Goal: Task Accomplishment & Management: Use online tool/utility

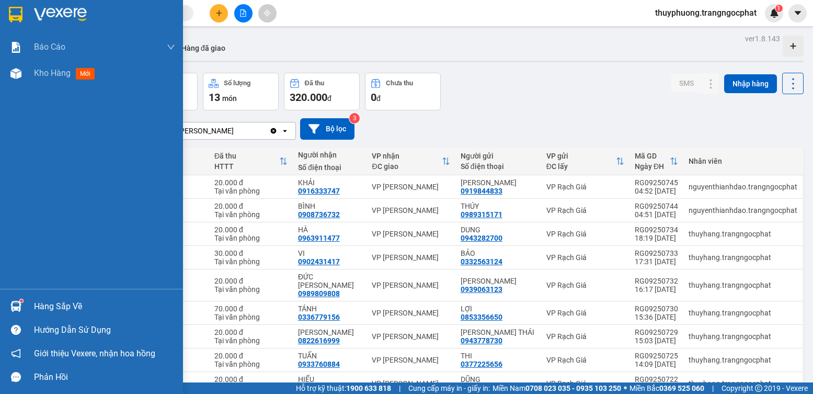
scroll to position [48, 0]
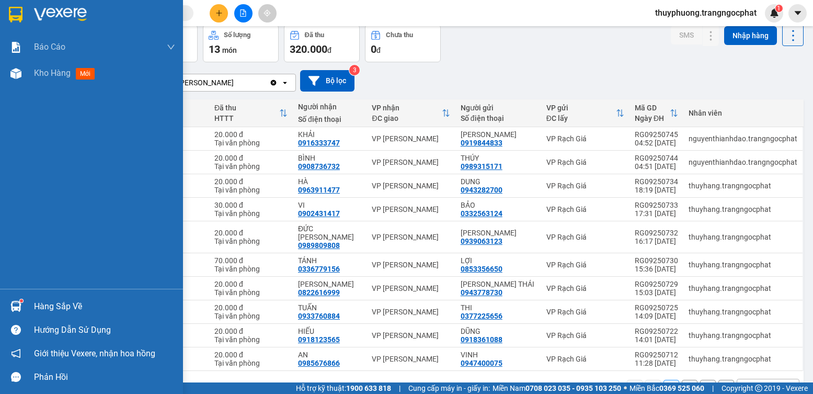
click at [25, 306] on div at bounding box center [16, 306] width 18 height 18
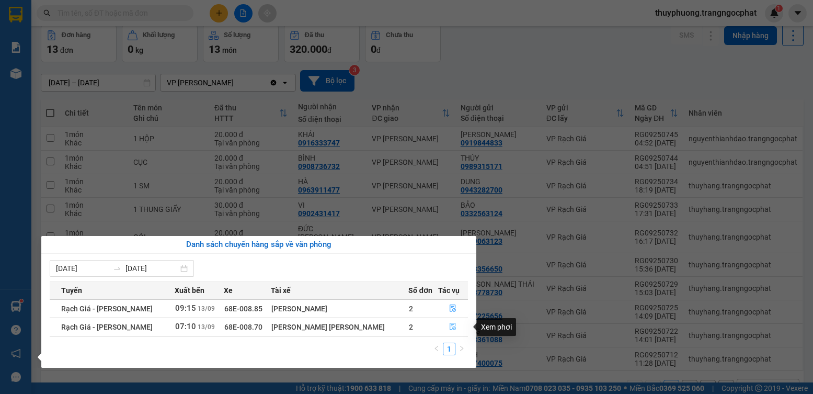
click at [451, 325] on icon "file-done" at bounding box center [452, 326] width 7 height 7
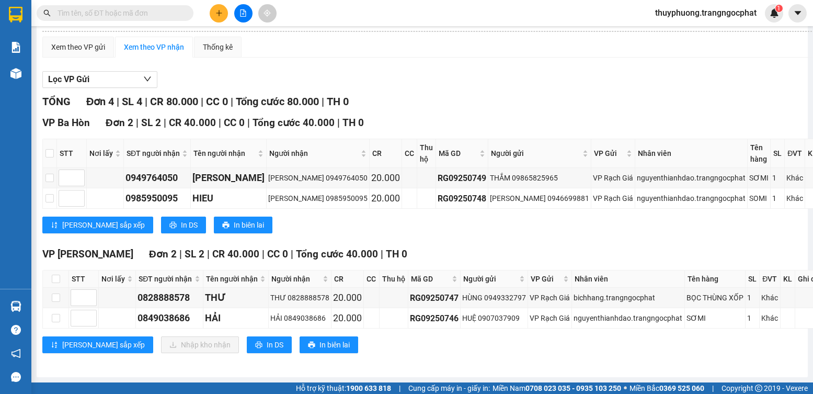
scroll to position [109, 0]
click at [159, 290] on div "0828888578" at bounding box center [169, 297] width 63 height 15
click at [160, 290] on div "0828888578" at bounding box center [169, 297] width 63 height 15
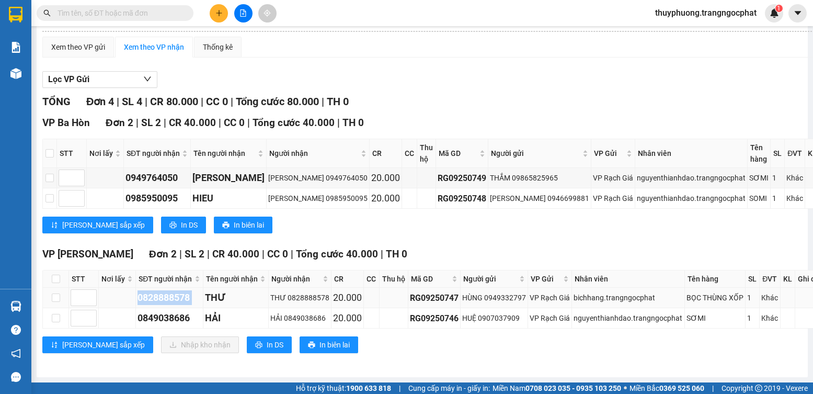
copy div "0828888578"
click at [177, 318] on div "0849038686" at bounding box center [169, 318] width 63 height 15
copy div "0849038686"
click at [56, 275] on input "checkbox" at bounding box center [56, 279] width 8 height 8
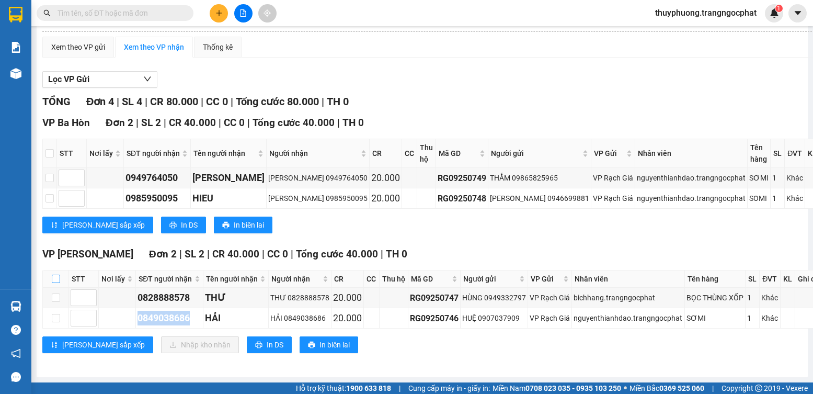
checkbox input "true"
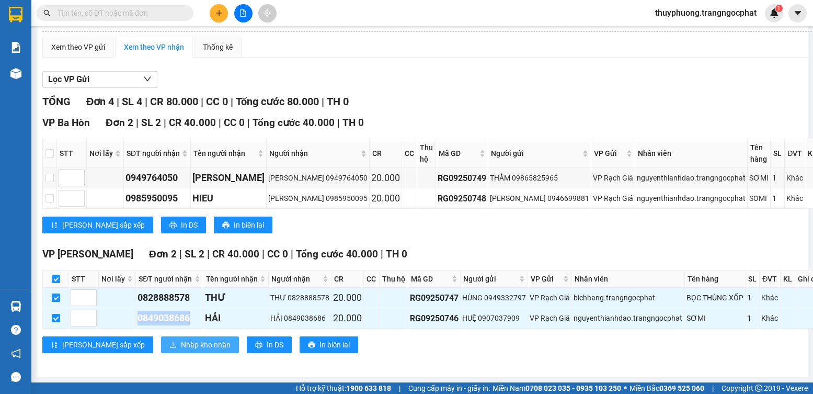
click at [181, 345] on span "Nhập kho nhận" at bounding box center [206, 345] width 50 height 12
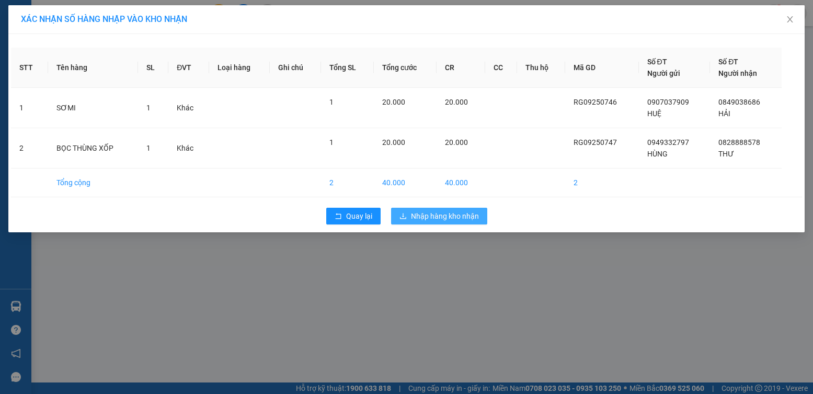
click at [440, 223] on button "Nhập hàng kho nhận" at bounding box center [439, 216] width 96 height 17
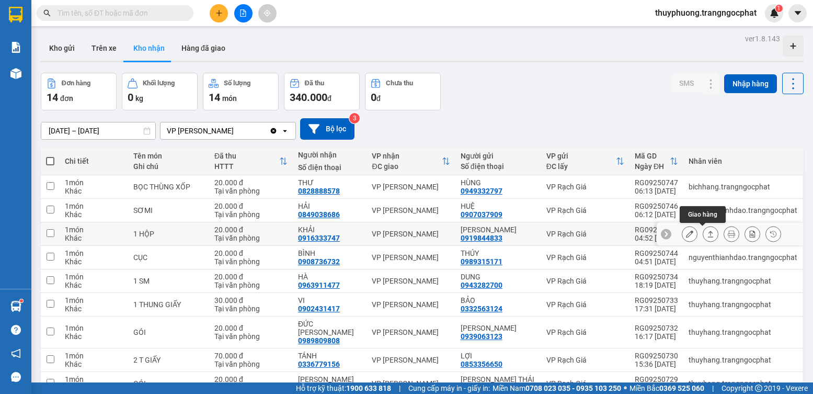
click at [704, 234] on button at bounding box center [711, 234] width 15 height 18
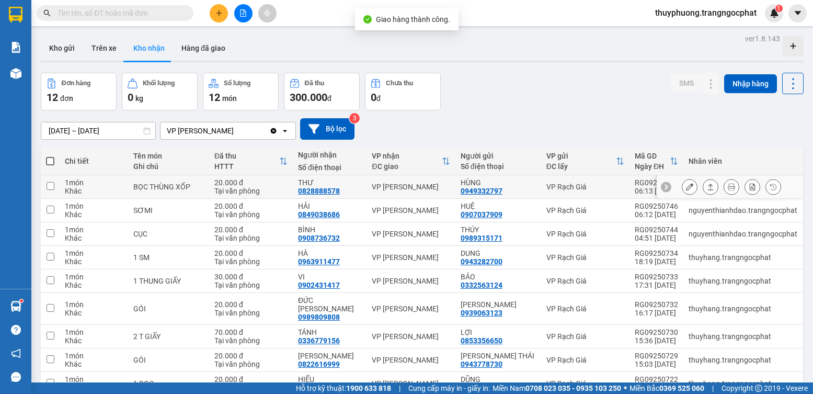
click at [704, 183] on button at bounding box center [711, 187] width 15 height 18
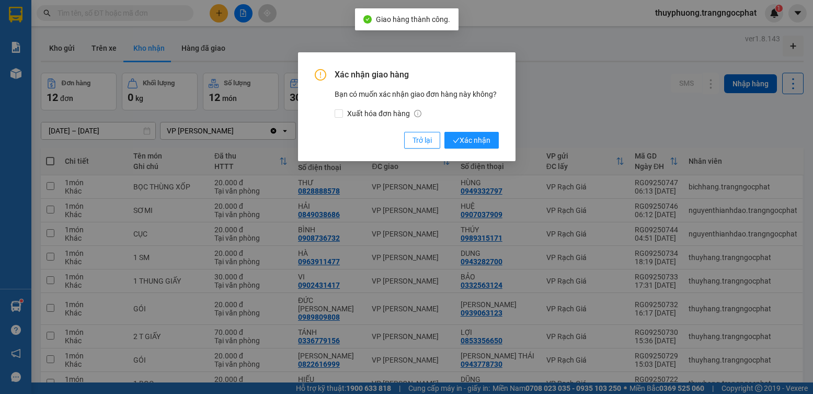
click at [445, 132] on button "Xác nhận" at bounding box center [472, 140] width 54 height 17
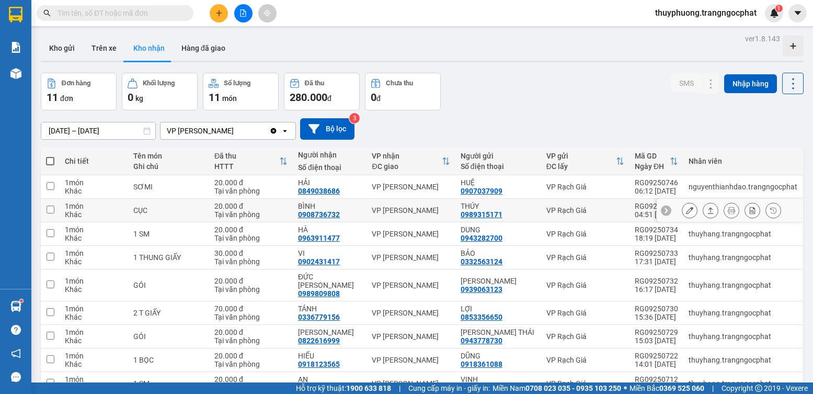
scroll to position [52, 0]
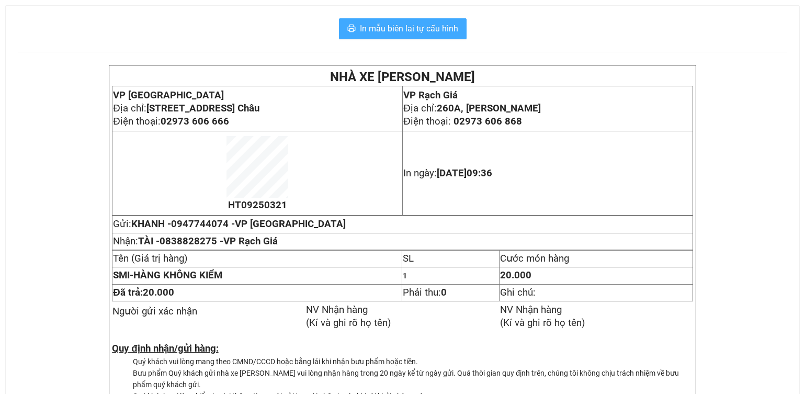
click at [412, 18] on button "In mẫu biên lai tự cấu hình" at bounding box center [403, 28] width 128 height 21
